Goal: Information Seeking & Learning: Learn about a topic

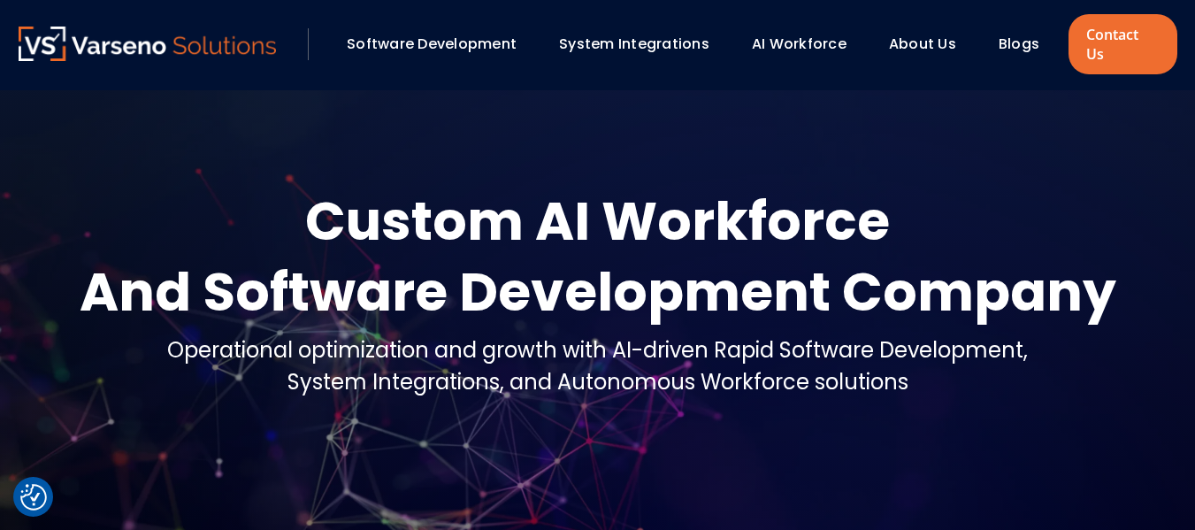
click at [1009, 34] on link "Blogs" at bounding box center [1019, 44] width 41 height 20
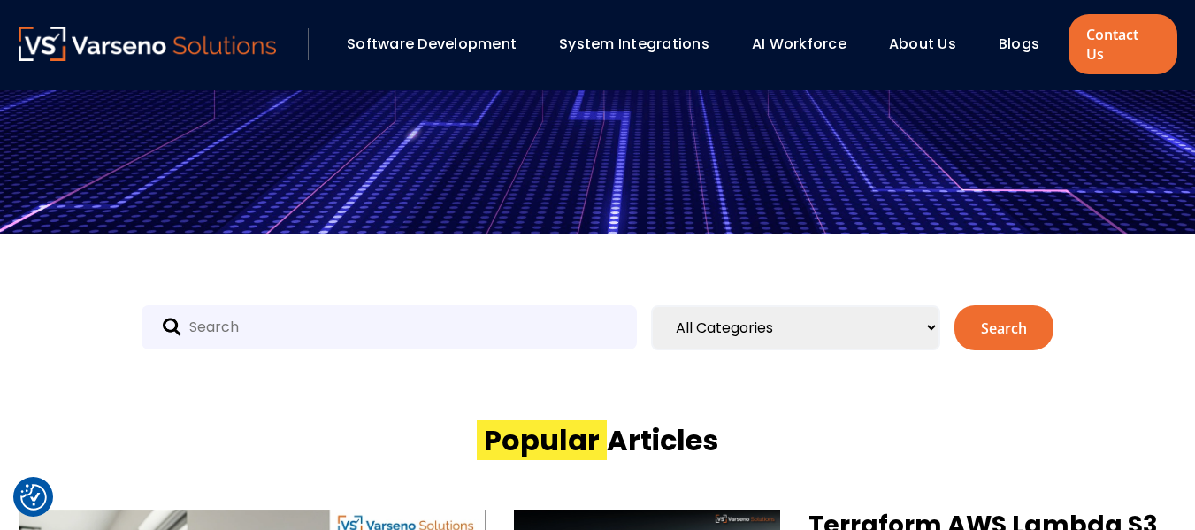
scroll to position [438, 0]
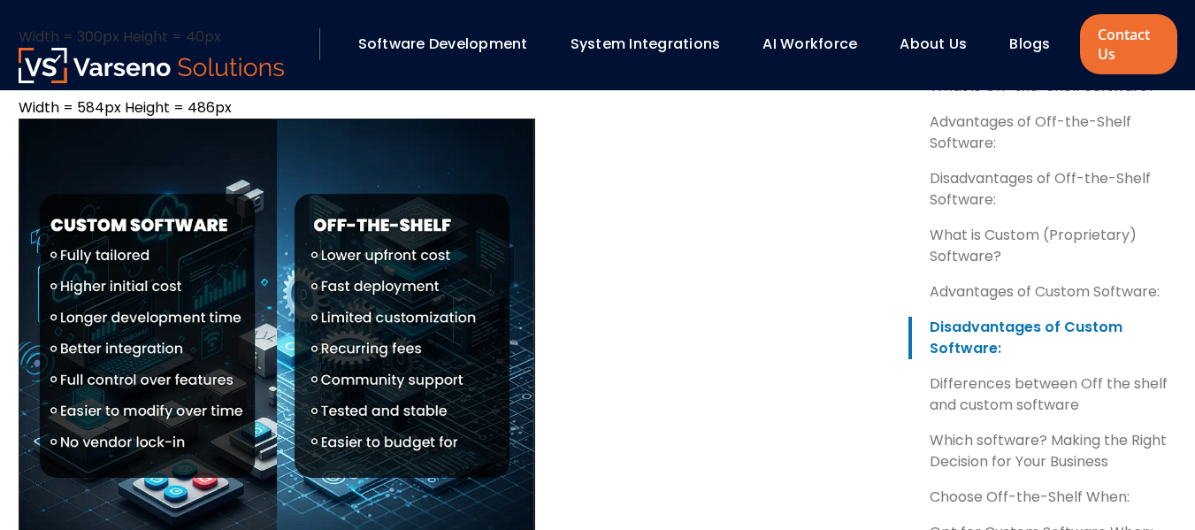
scroll to position [2328, 0]
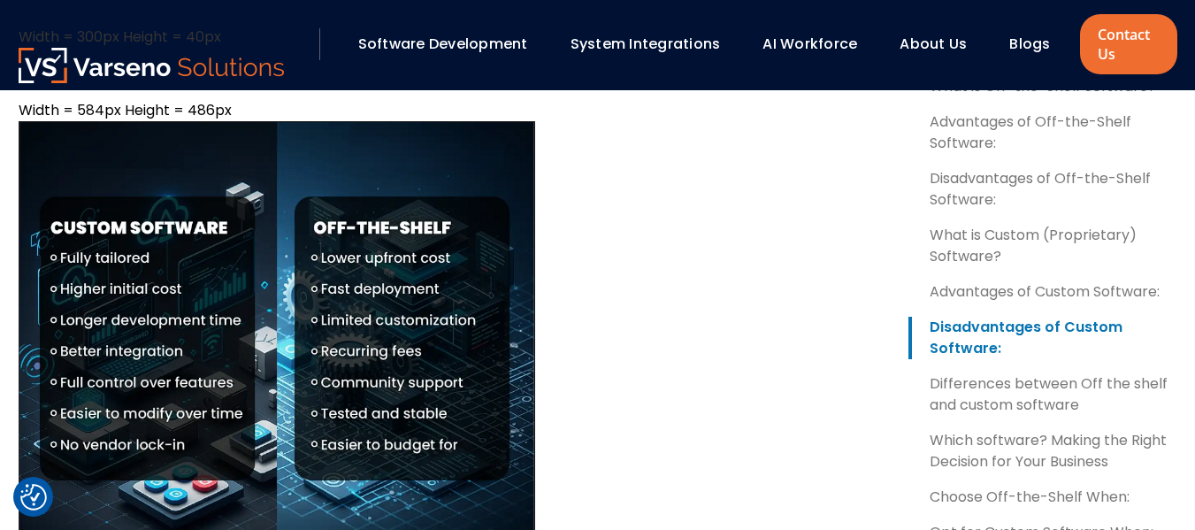
click at [74, 120] on span "Width = 584px Height = 486px" at bounding box center [125, 110] width 213 height 20
drag, startPoint x: 74, startPoint y: 173, endPoint x: 194, endPoint y: 178, distance: 119.6
click at [194, 120] on span "Width = 584px Height = 486px" at bounding box center [125, 110] width 213 height 20
copy span "584px Height = 486px"
